Goal: Task Accomplishment & Management: Manage account settings

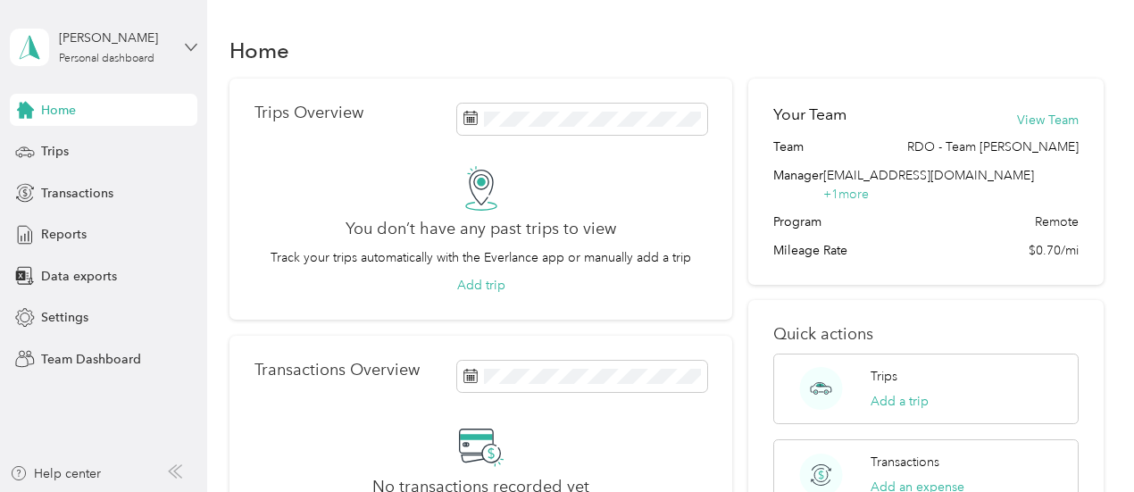
click at [187, 45] on icon at bounding box center [191, 47] width 11 height 6
click at [104, 148] on div "Team dashboard" at bounding box center [74, 146] width 96 height 19
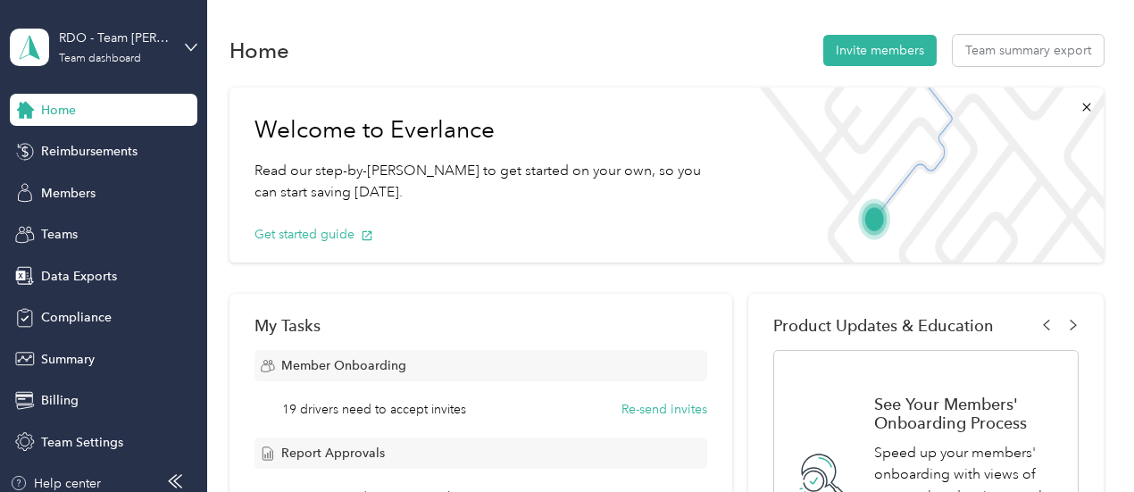
scroll to position [430, 0]
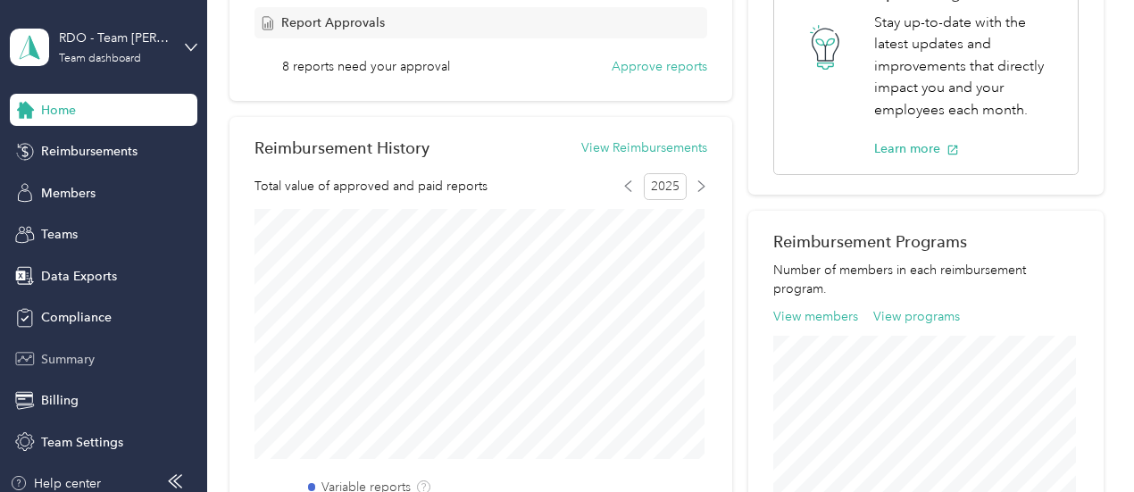
click at [70, 357] on span "Summary" at bounding box center [68, 359] width 54 height 19
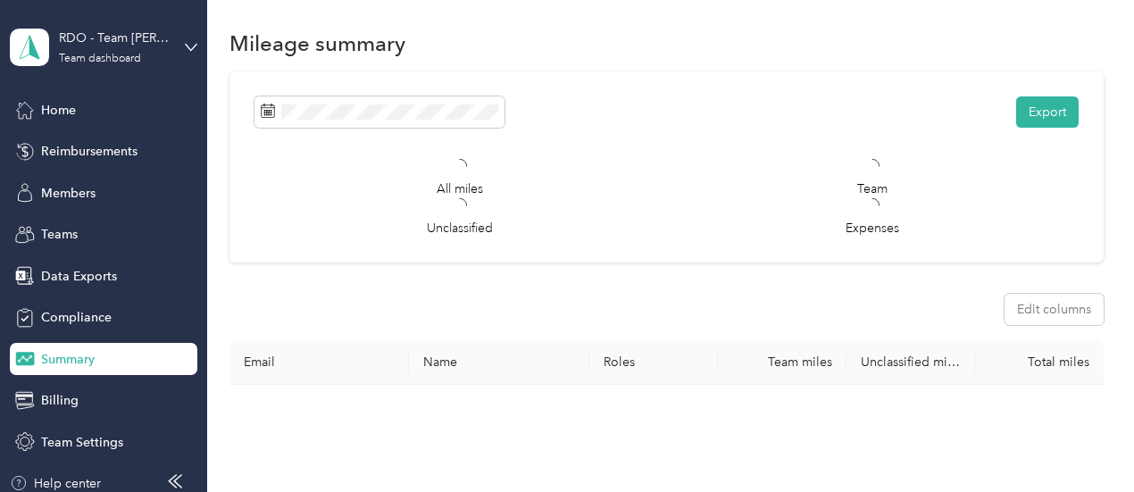
scroll to position [430, 0]
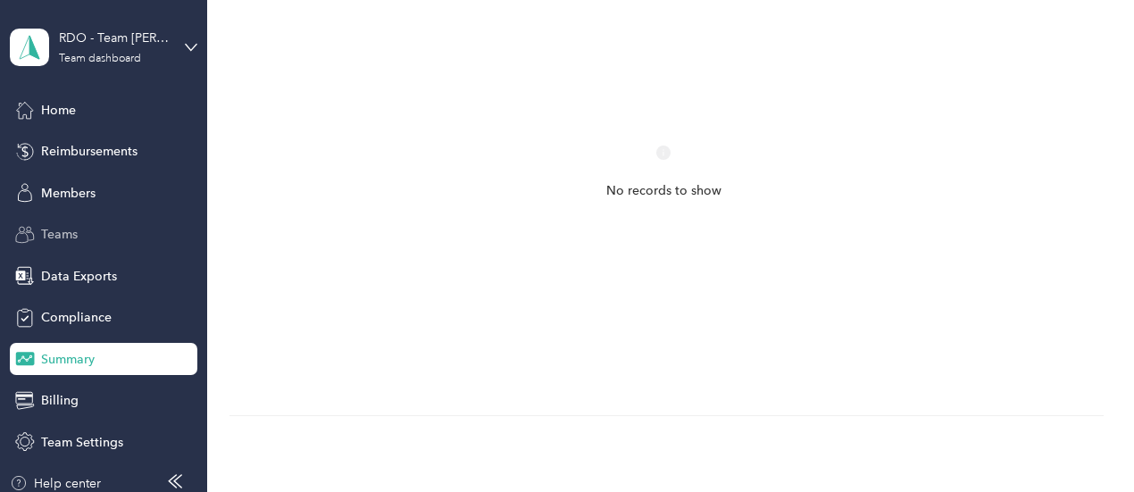
click at [50, 234] on span "Teams" at bounding box center [59, 234] width 37 height 19
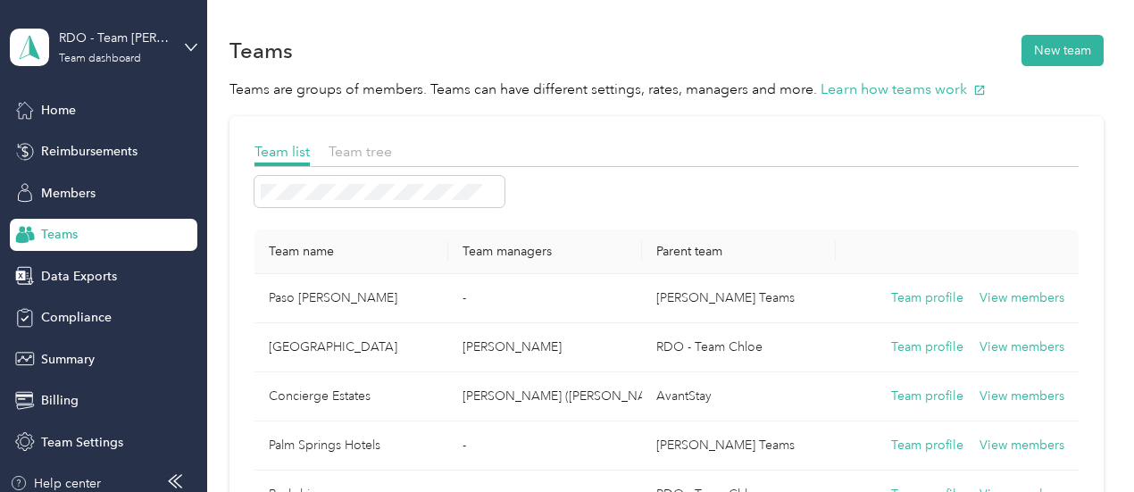
scroll to position [430, 0]
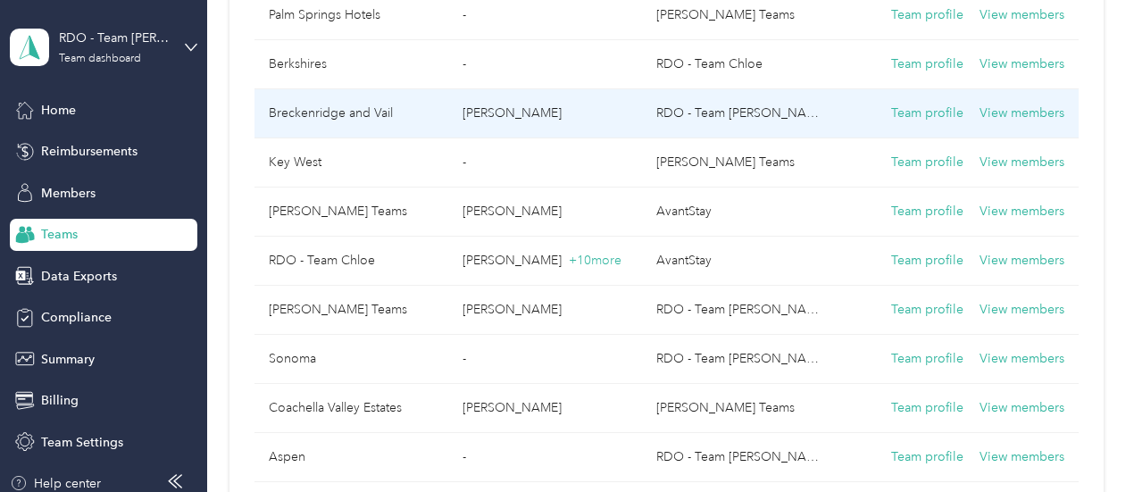
click at [305, 104] on td "Breckenridge and Vail" at bounding box center [351, 113] width 194 height 49
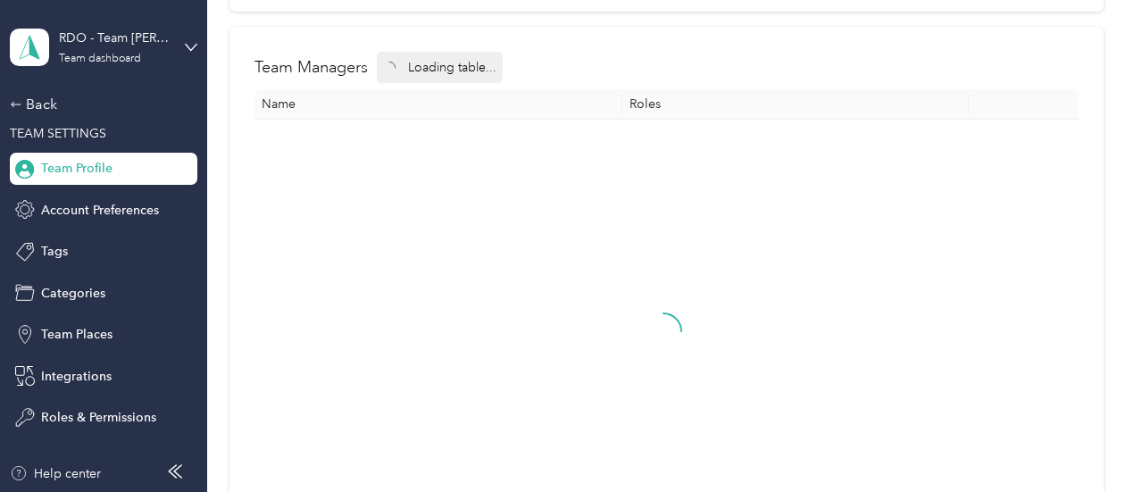
scroll to position [320, 0]
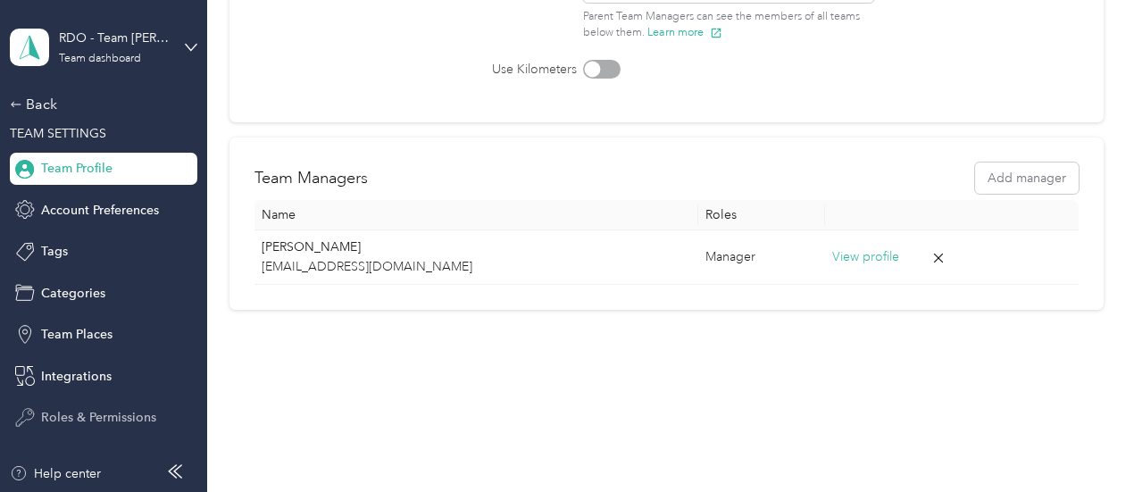
click at [80, 415] on span "Roles & Permissions" at bounding box center [98, 417] width 115 height 19
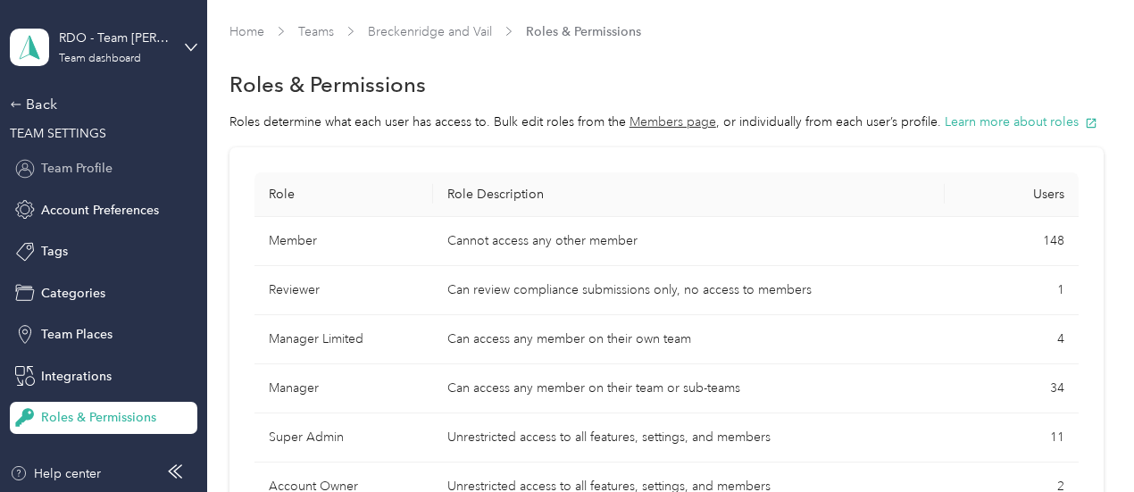
click at [67, 165] on span "Team Profile" at bounding box center [76, 168] width 71 height 19
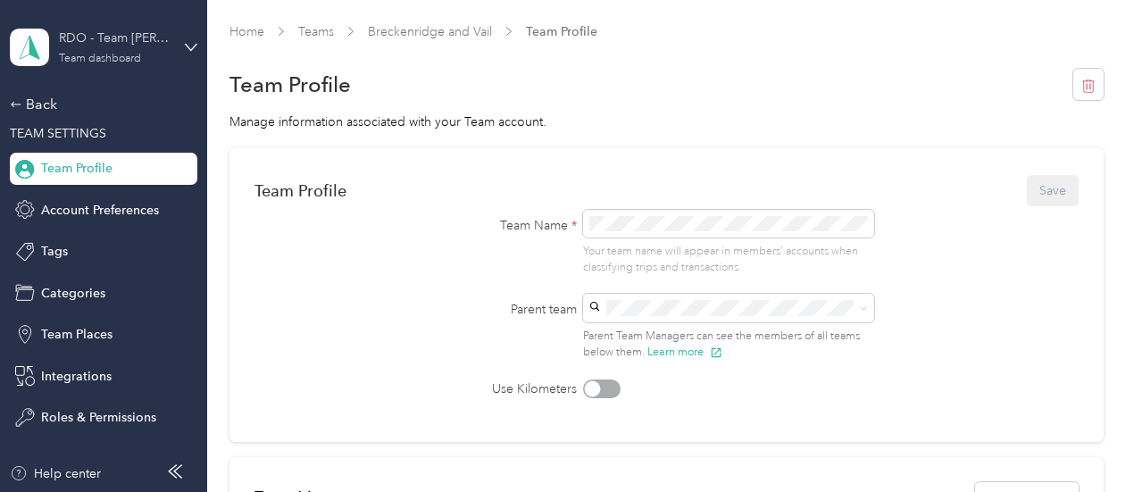
click at [103, 57] on div "Team dashboard" at bounding box center [100, 59] width 82 height 11
click at [84, 149] on div "Team dashboard" at bounding box center [197, 146] width 351 height 31
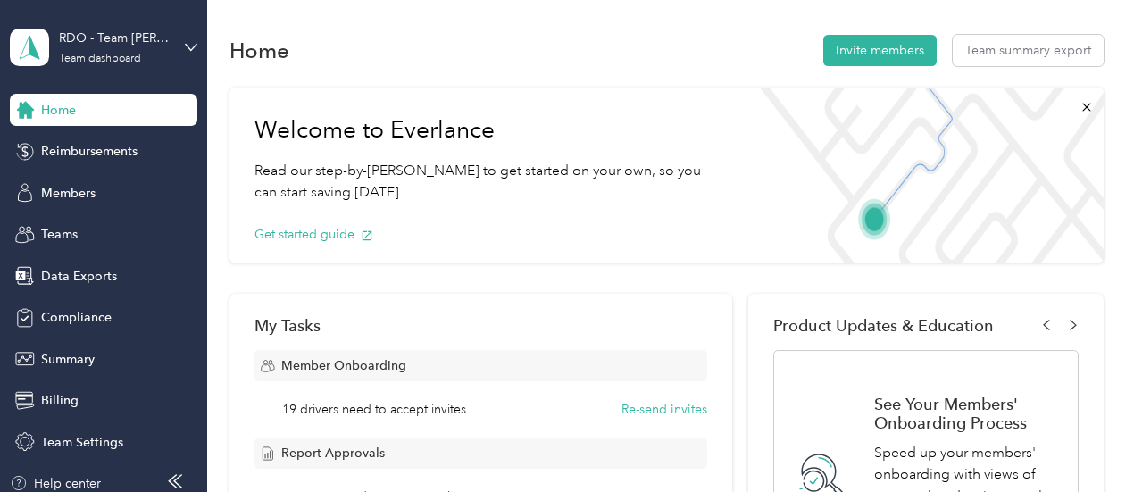
scroll to position [430, 0]
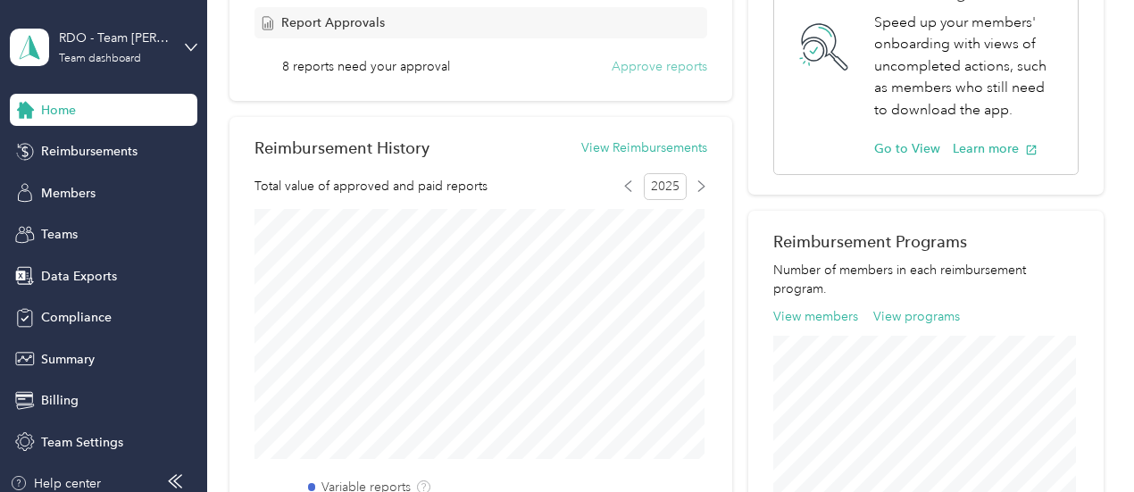
click at [676, 68] on button "Approve reports" at bounding box center [659, 66] width 96 height 19
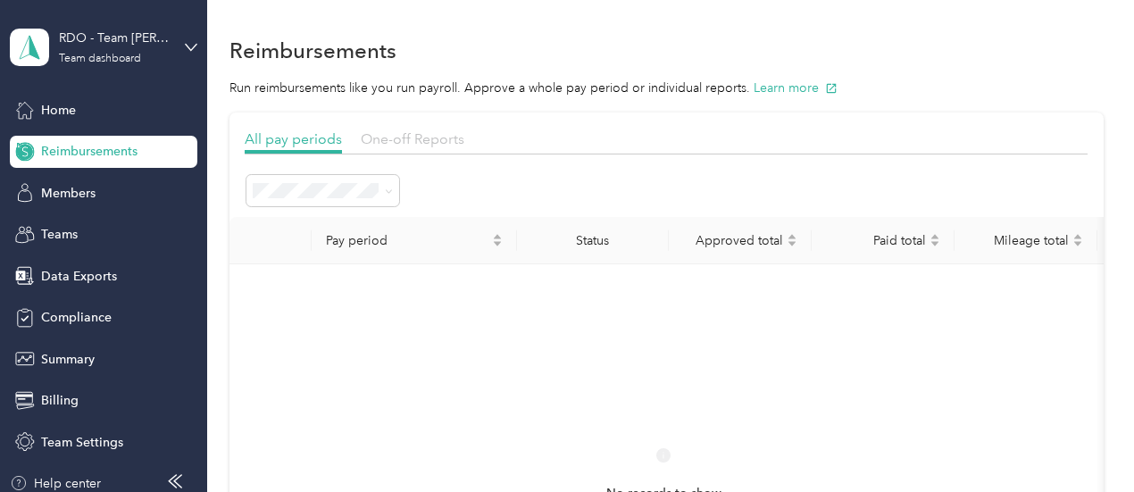
click at [420, 140] on span "One-off Reports" at bounding box center [413, 138] width 104 height 17
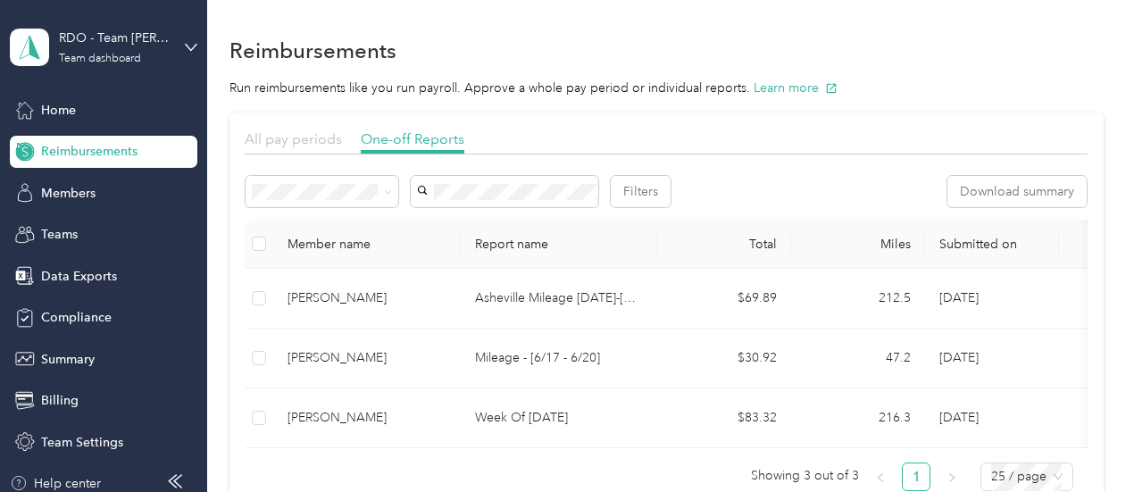
click at [280, 136] on span "All pay periods" at bounding box center [293, 138] width 97 height 17
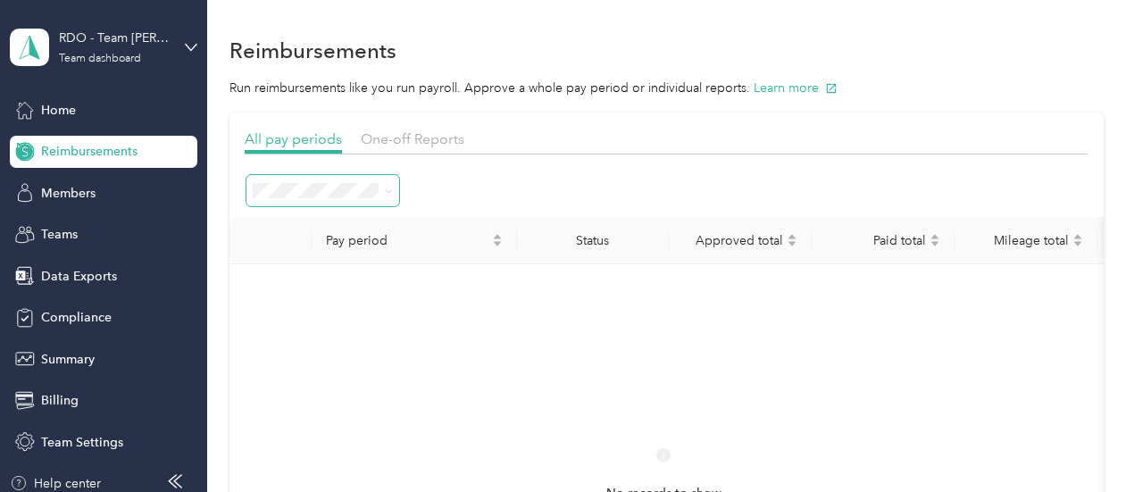
click at [386, 193] on icon at bounding box center [389, 191] width 8 height 8
click at [297, 322] on li "Needs approval" at bounding box center [323, 317] width 153 height 31
click at [62, 404] on span "Billing" at bounding box center [59, 400] width 37 height 19
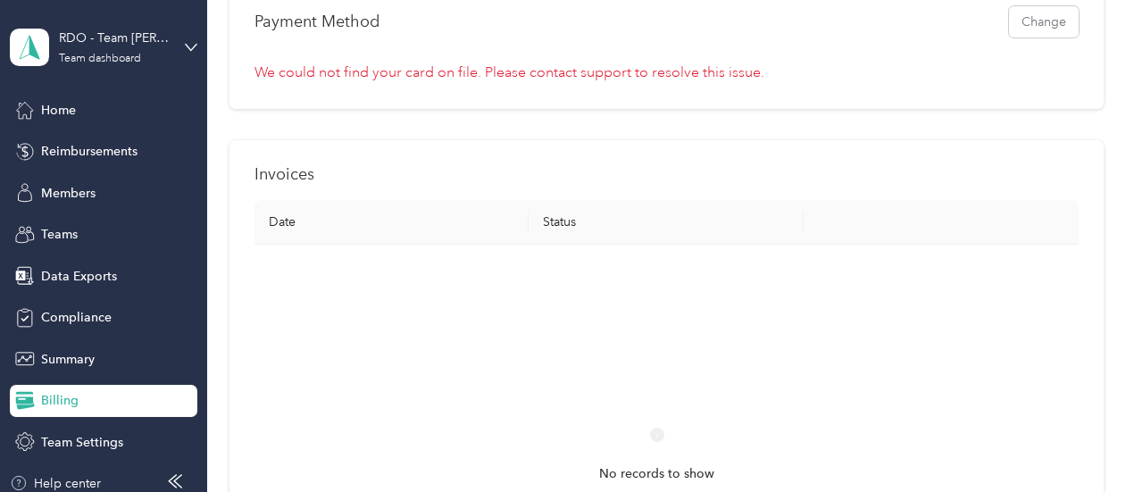
scroll to position [860, 0]
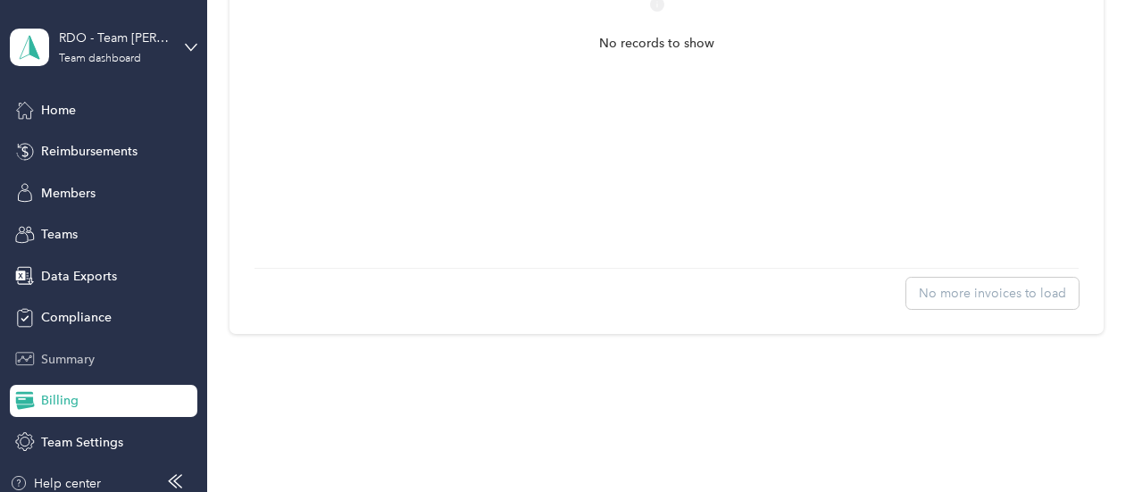
click at [61, 358] on span "Summary" at bounding box center [68, 359] width 54 height 19
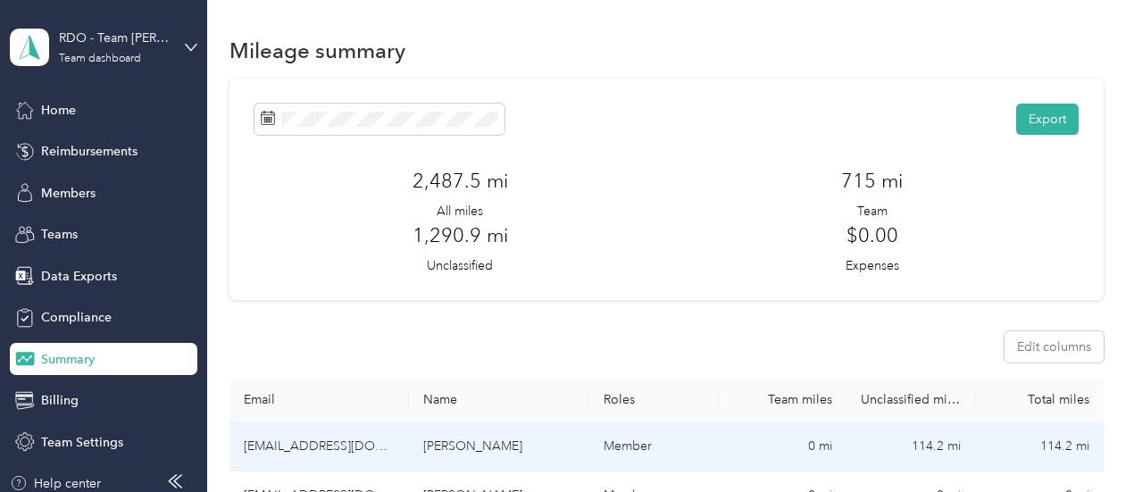
click at [310, 422] on td "[EMAIL_ADDRESS][DOMAIN_NAME]" at bounding box center [319, 446] width 180 height 49
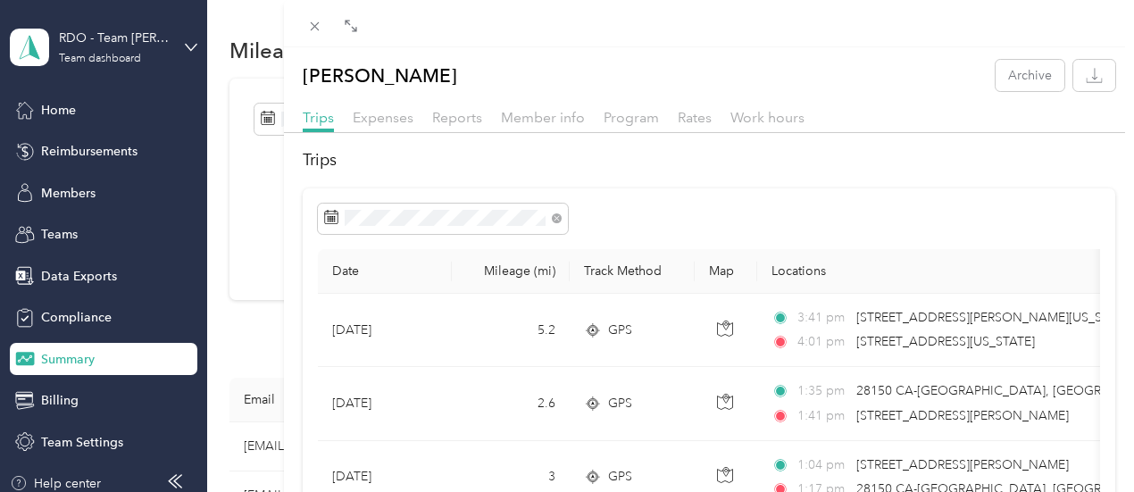
click at [58, 111] on div "[PERSON_NAME] Archive Trips Expenses Reports Member info Program Rates Work hou…" at bounding box center [567, 246] width 1134 height 492
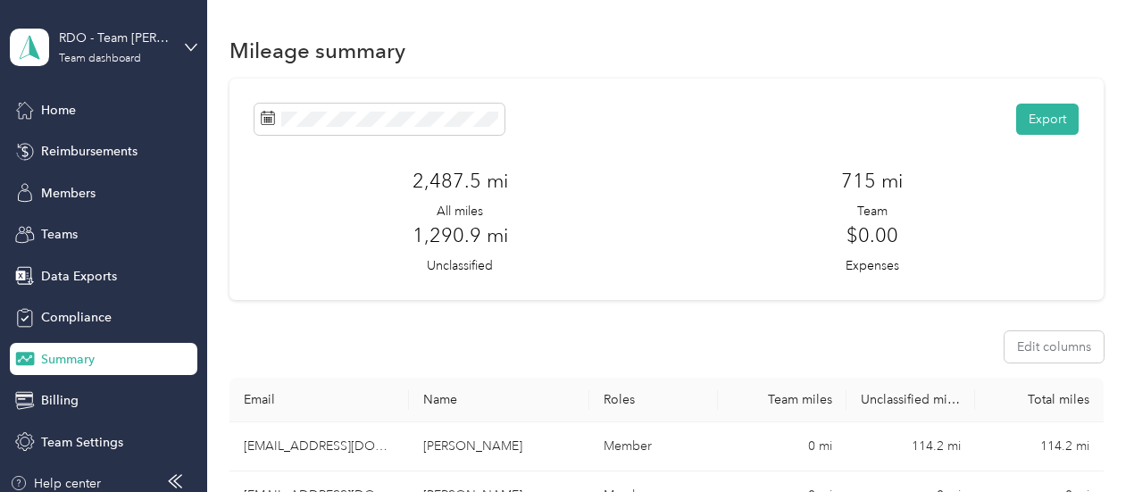
click at [58, 111] on span "Home" at bounding box center [58, 110] width 35 height 19
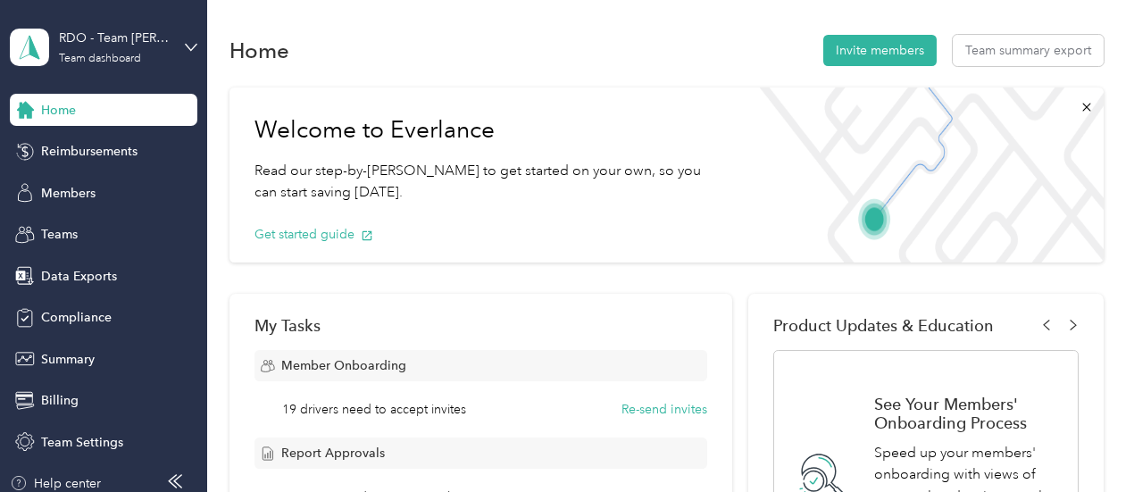
scroll to position [430, 0]
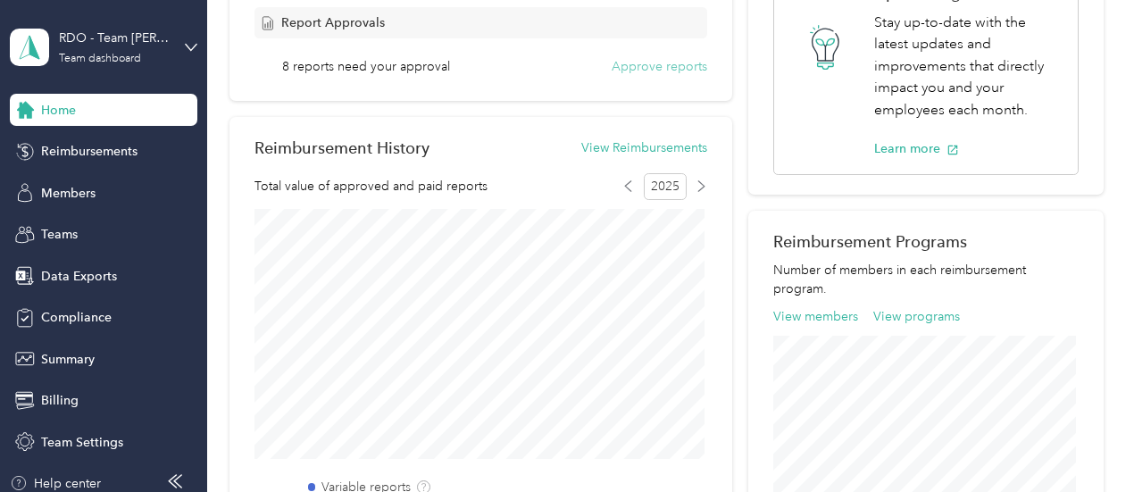
click at [640, 65] on button "Approve reports" at bounding box center [659, 66] width 96 height 19
